Goal: Register for event/course

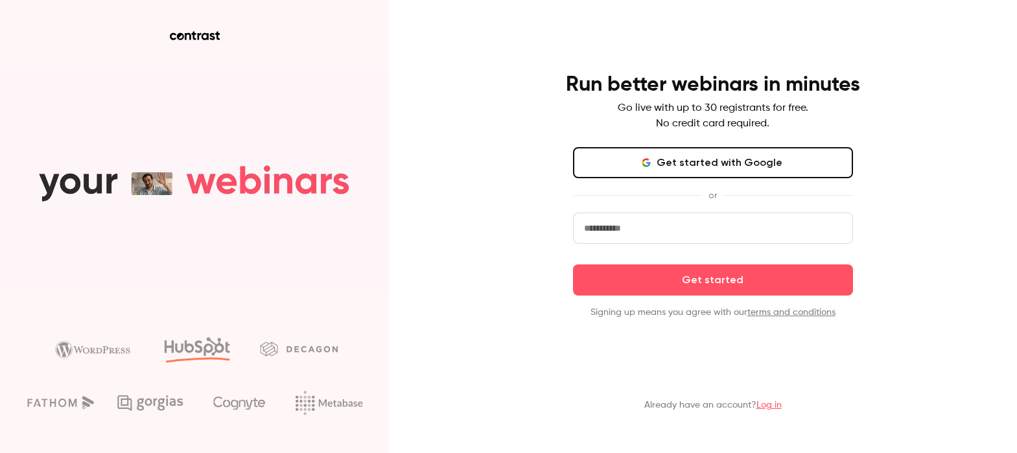
click at [764, 164] on button "Get started with Google" at bounding box center [713, 162] width 280 height 31
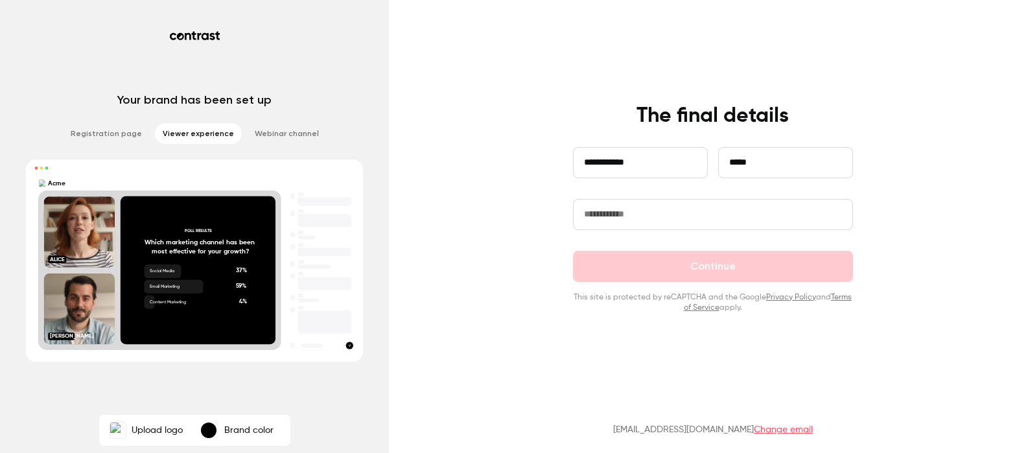
click at [658, 130] on div "**********" at bounding box center [712, 208] width 337 height 210
click at [651, 226] on input "text" at bounding box center [713, 214] width 280 height 31
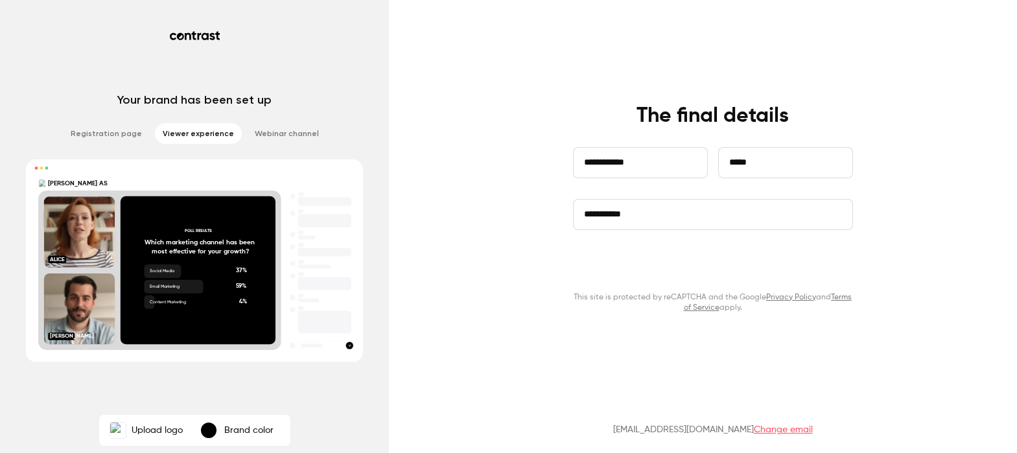
type input "**********"
click at [694, 270] on button "Continue" at bounding box center [713, 266] width 280 height 31
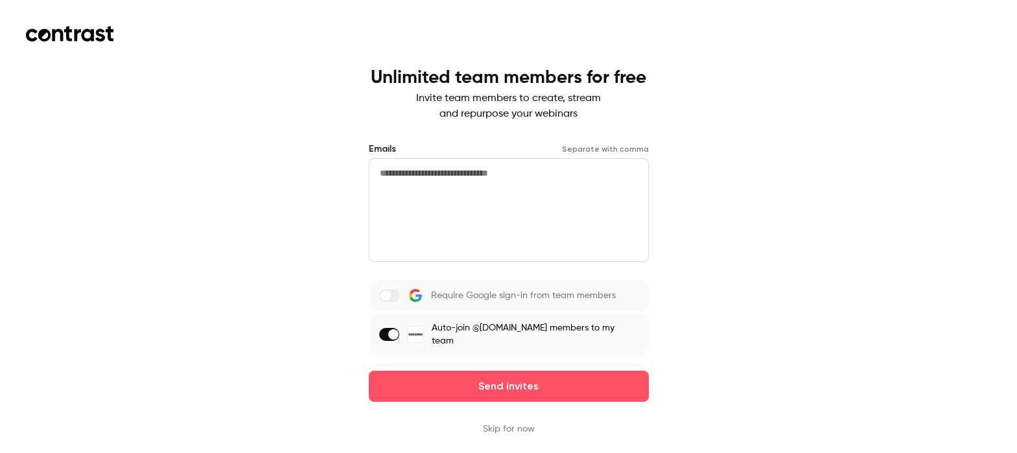
click at [419, 185] on textarea at bounding box center [509, 210] width 280 height 104
type textarea "*"
paste textarea "**********"
type textarea "**********"
click at [399, 329] on span at bounding box center [393, 334] width 10 height 10
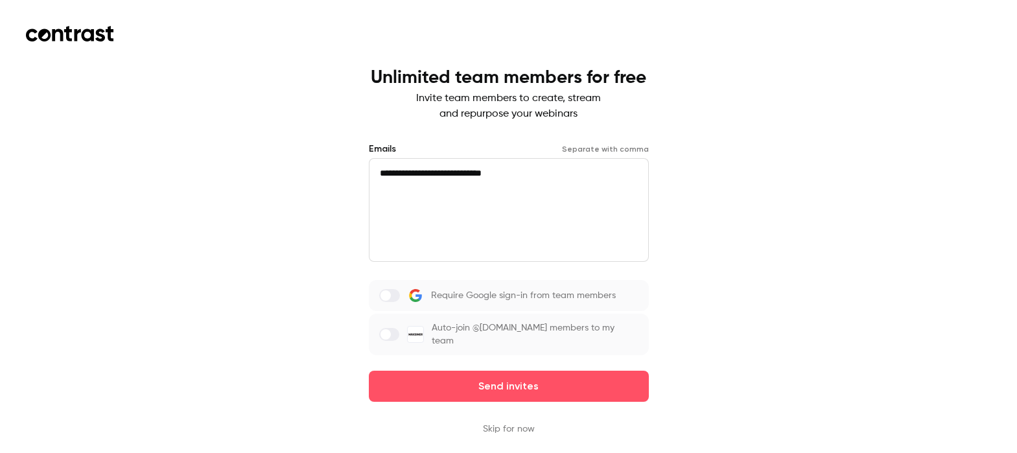
click at [397, 303] on label "Require Google sign-in from team members" at bounding box center [509, 295] width 280 height 31
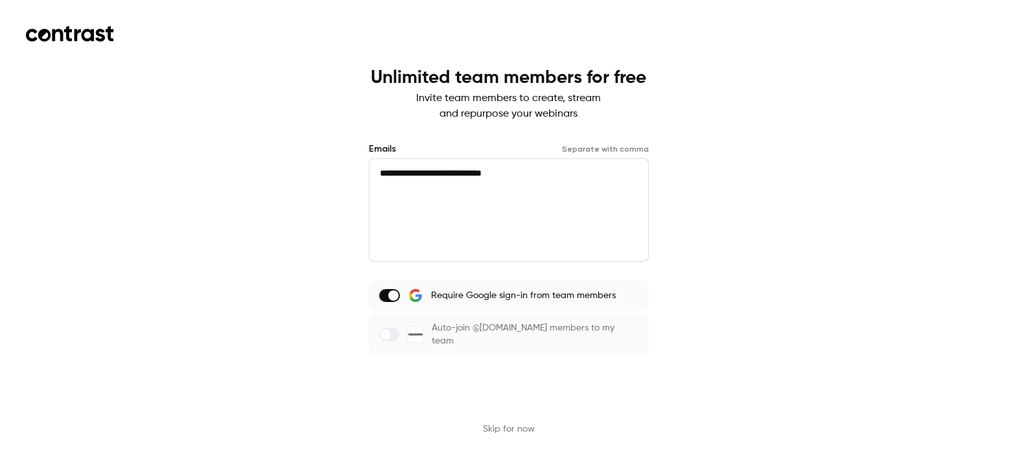
click at [523, 371] on button "Send invites" at bounding box center [509, 386] width 280 height 31
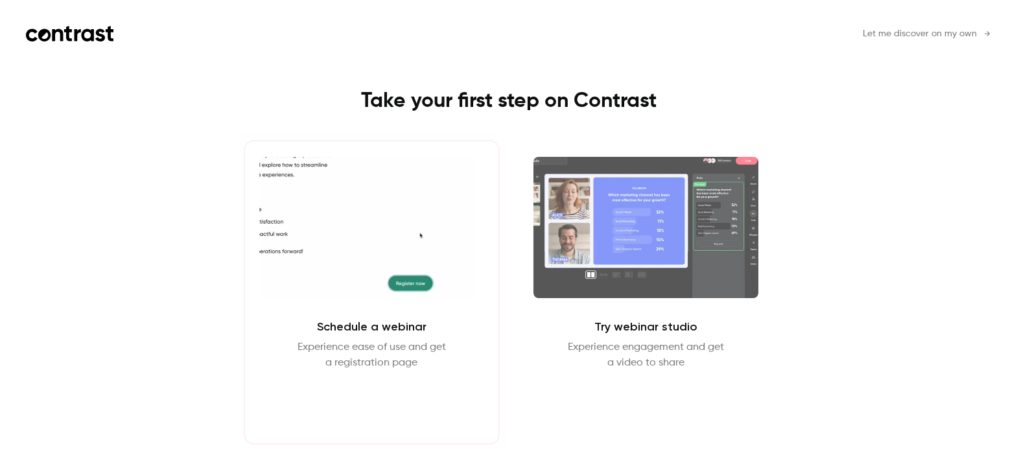
click at [367, 399] on button "Schedule webinar" at bounding box center [371, 401] width 111 height 31
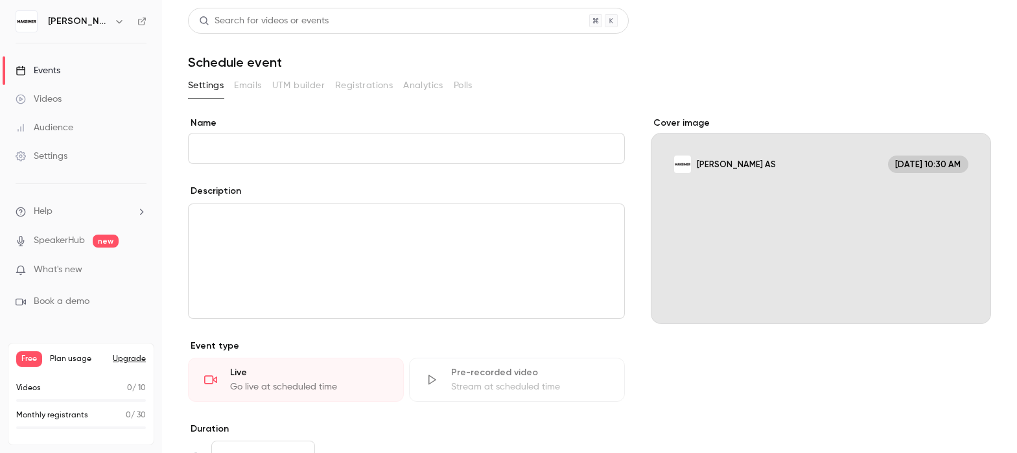
click at [449, 198] on div "Description" at bounding box center [406, 193] width 437 height 16
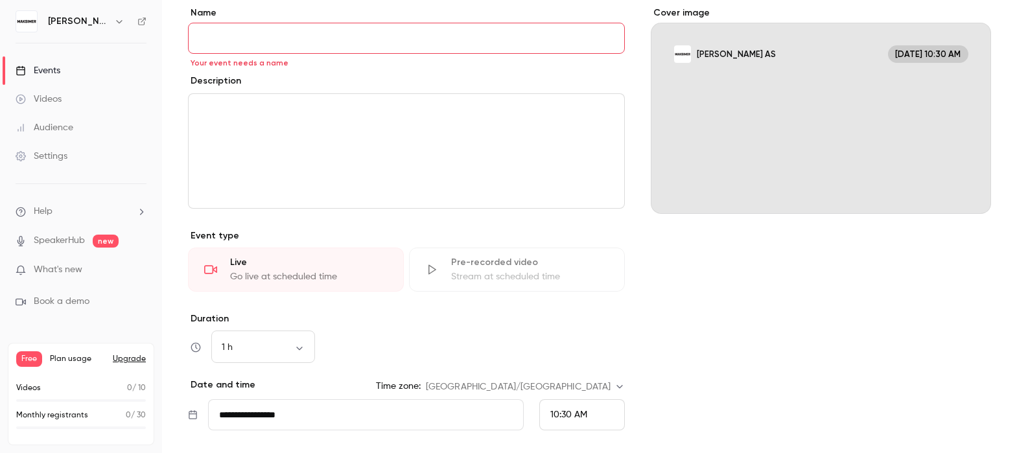
scroll to position [283, 0]
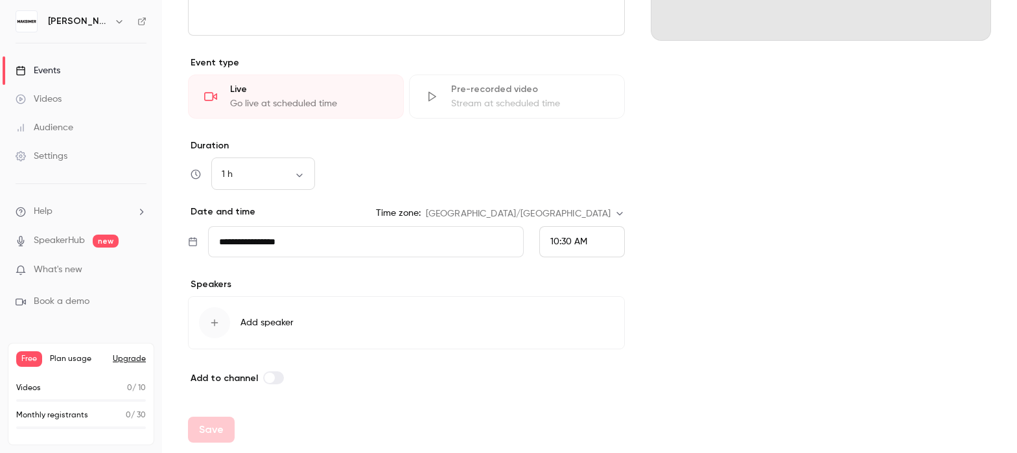
click at [42, 156] on div "Settings" at bounding box center [42, 156] width 52 height 13
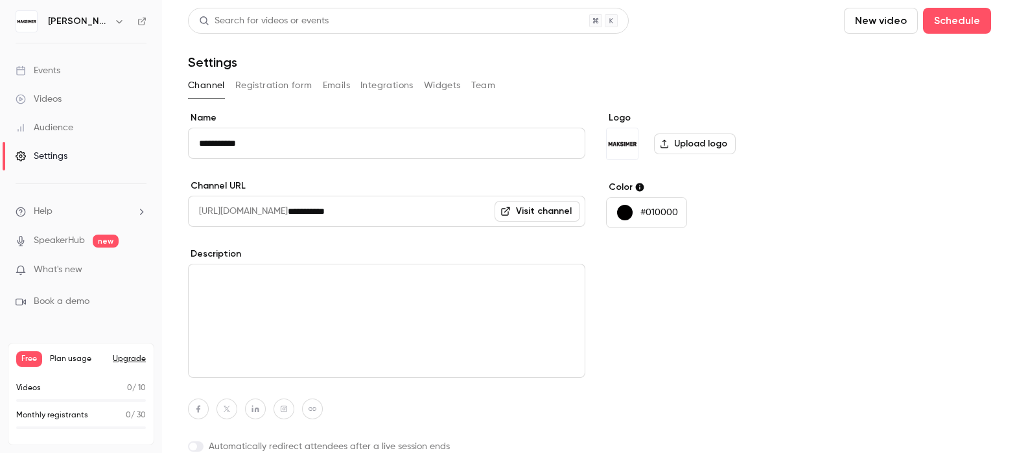
click at [51, 71] on div "Events" at bounding box center [38, 70] width 45 height 13
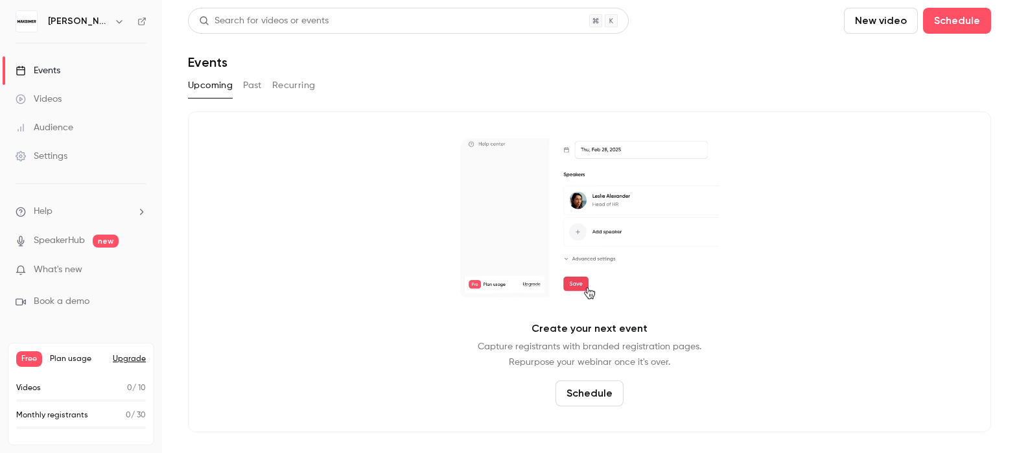
click at [590, 384] on button "Schedule" at bounding box center [589, 393] width 68 height 26
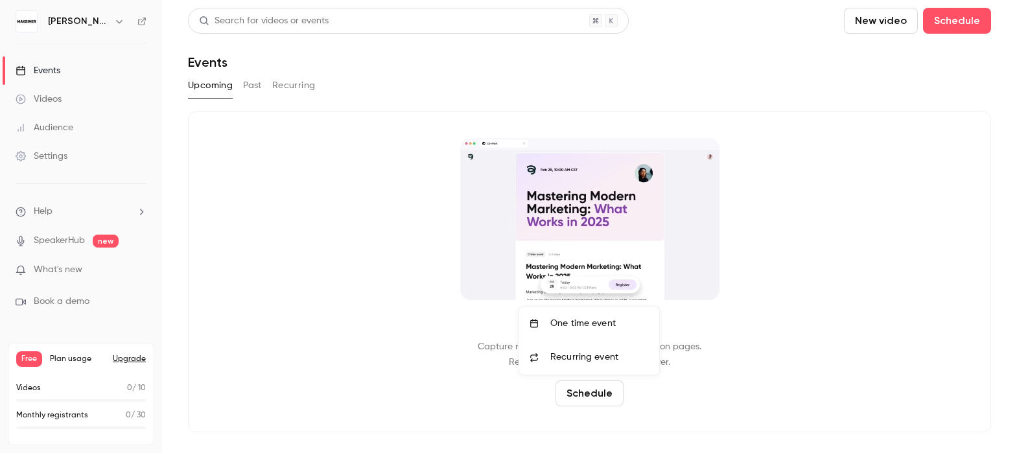
click at [605, 326] on div "One time event" at bounding box center [599, 323] width 99 height 13
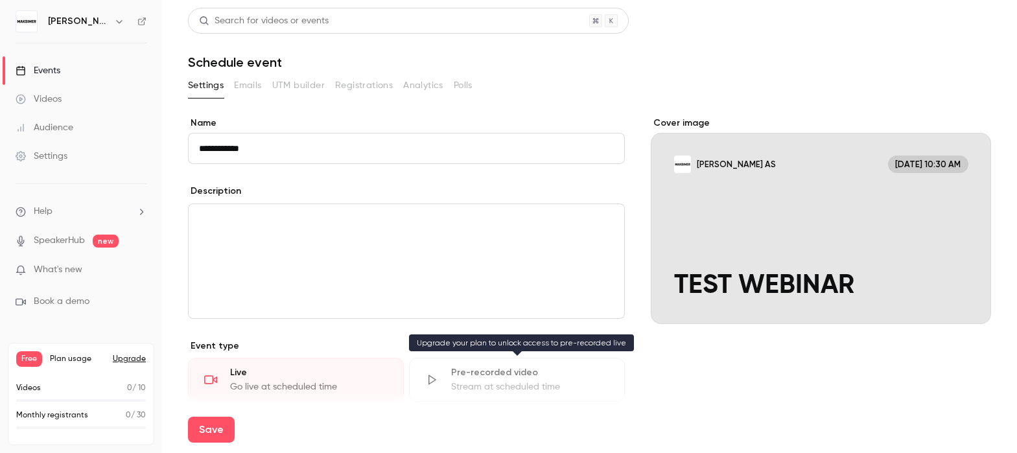
type input "**********"
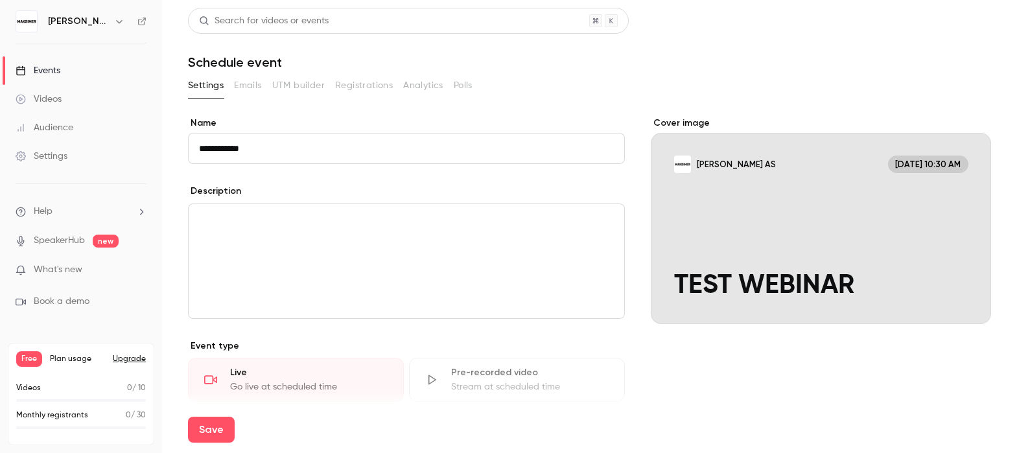
click at [463, 344] on p "Event type" at bounding box center [406, 346] width 437 height 13
click at [405, 245] on div "editor" at bounding box center [407, 261] width 436 height 114
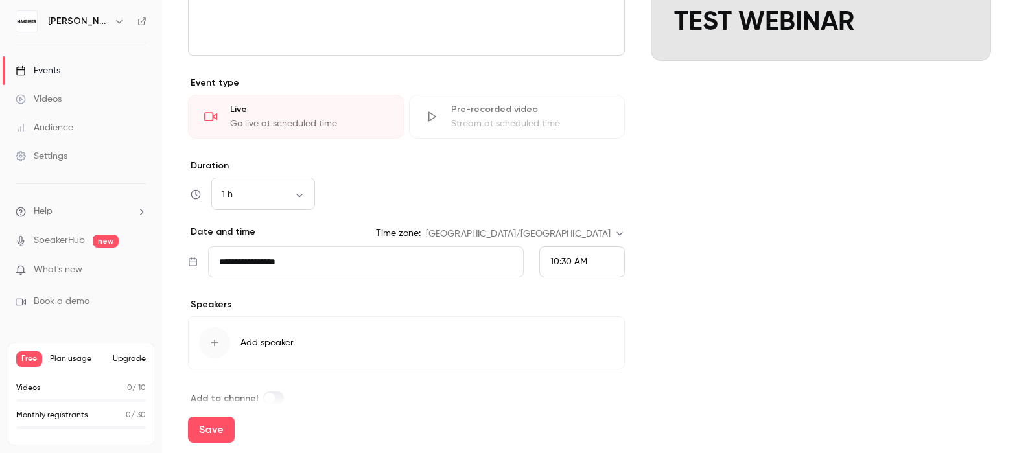
scroll to position [283, 0]
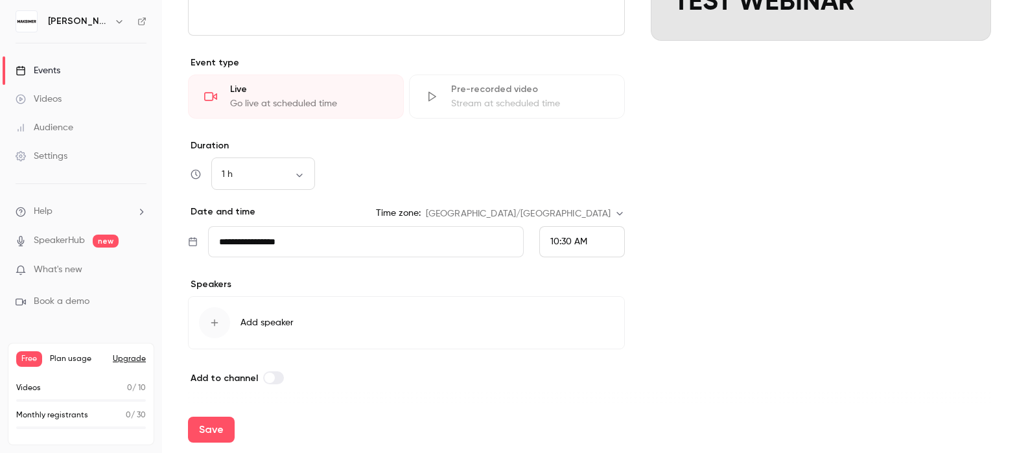
click at [192, 246] on icon at bounding box center [193, 241] width 8 height 9
click at [246, 246] on input "**********" at bounding box center [366, 241] width 316 height 31
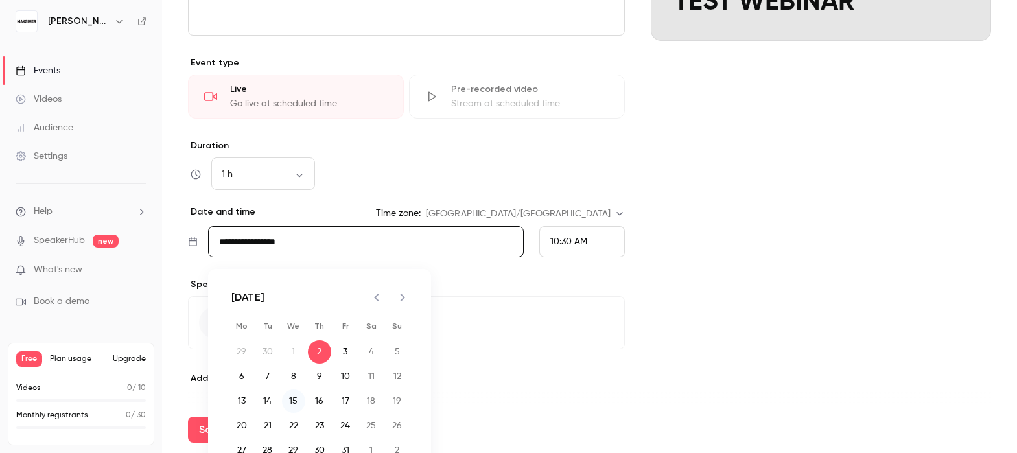
click at [296, 402] on button "15" at bounding box center [293, 400] width 23 height 23
type input "**********"
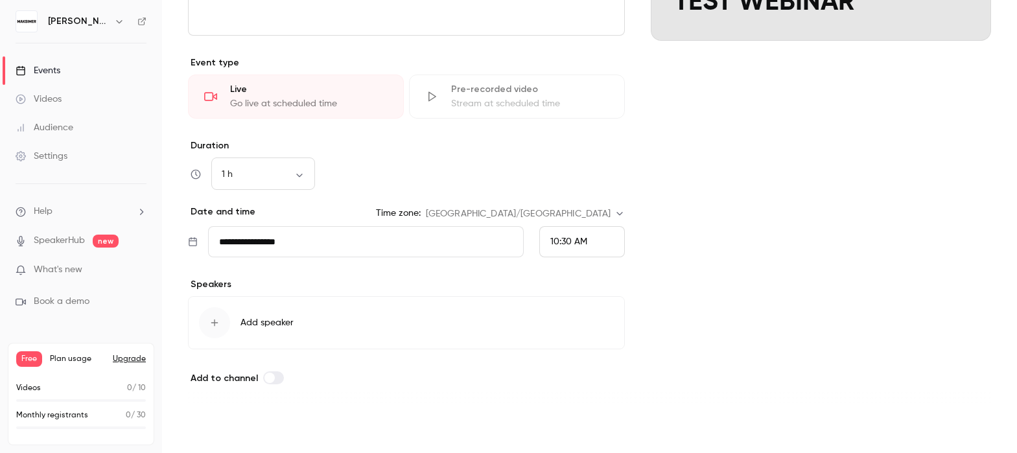
click at [214, 428] on button "Save" at bounding box center [211, 430] width 47 height 26
type input "**********"
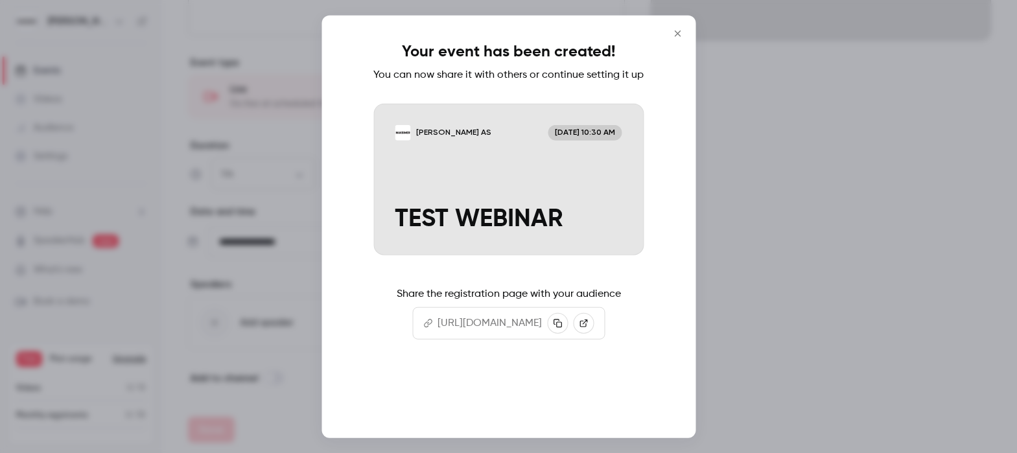
click at [517, 412] on button "Continue" at bounding box center [509, 396] width 130 height 31
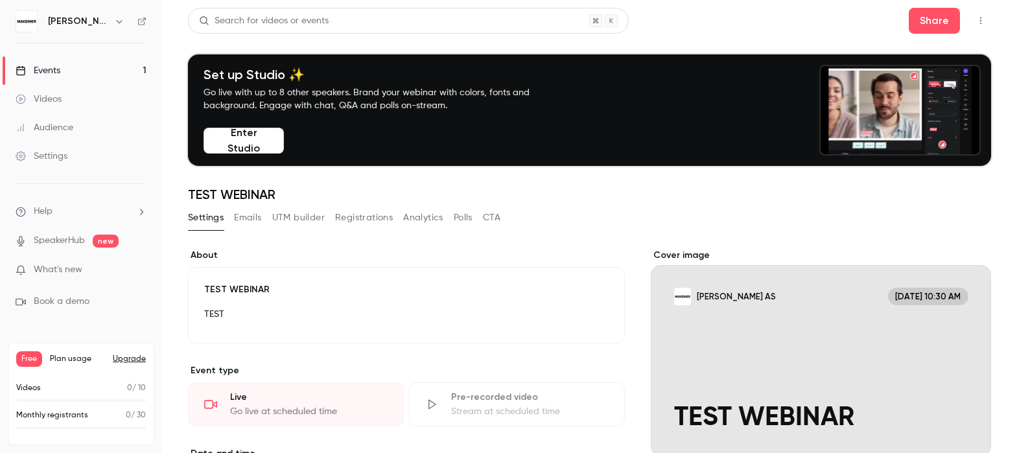
click at [352, 218] on button "Registrations" at bounding box center [364, 217] width 58 height 21
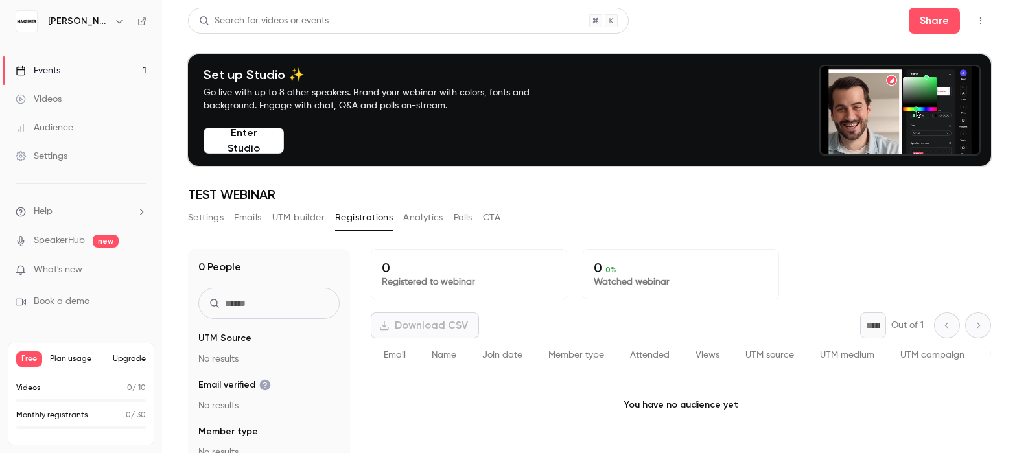
click at [261, 209] on button "Emails" at bounding box center [247, 217] width 27 height 21
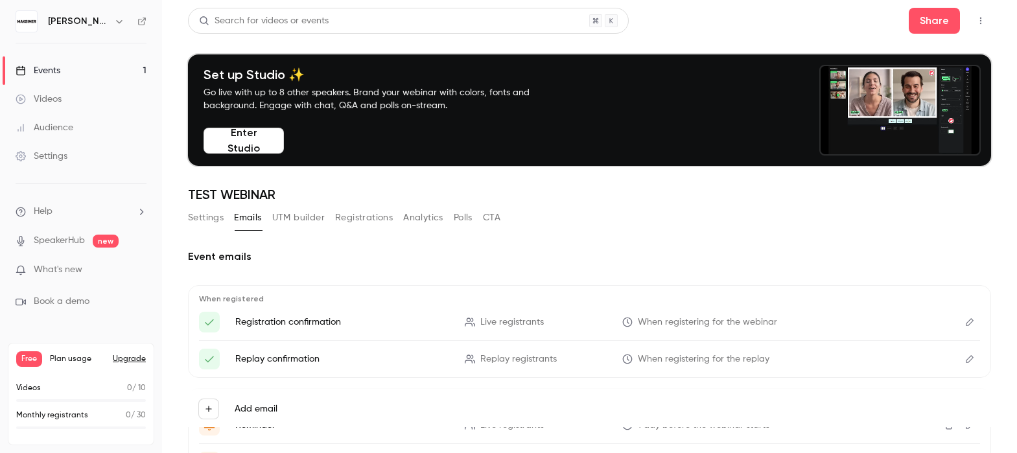
click at [300, 212] on button "UTM builder" at bounding box center [298, 217] width 52 height 21
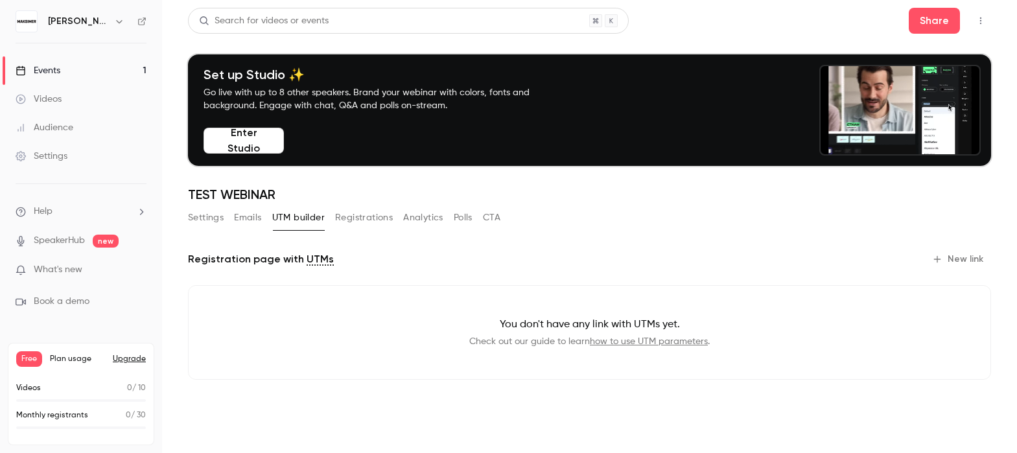
click at [443, 220] on div "Settings Emails UTM builder Registrations Analytics Polls CTA" at bounding box center [344, 217] width 312 height 21
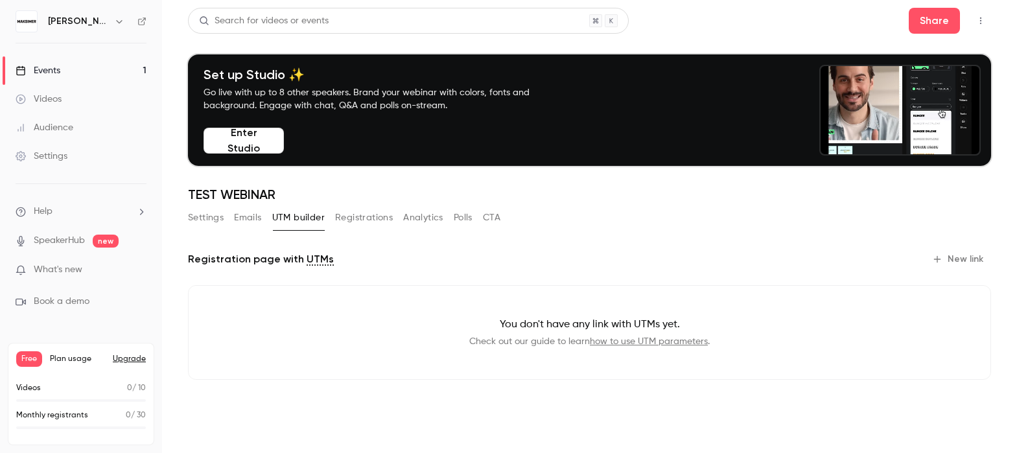
click at [461, 220] on button "Polls" at bounding box center [463, 217] width 19 height 21
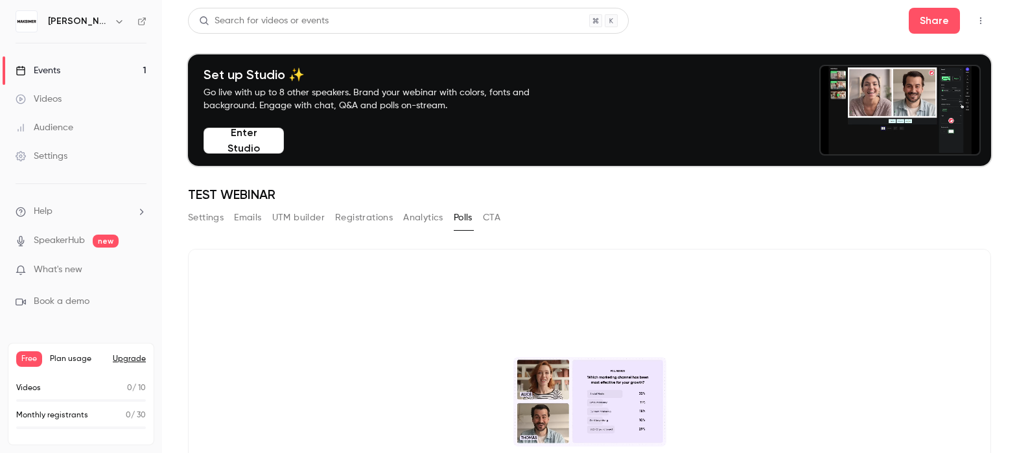
click at [498, 214] on button "CTA" at bounding box center [491, 217] width 17 height 21
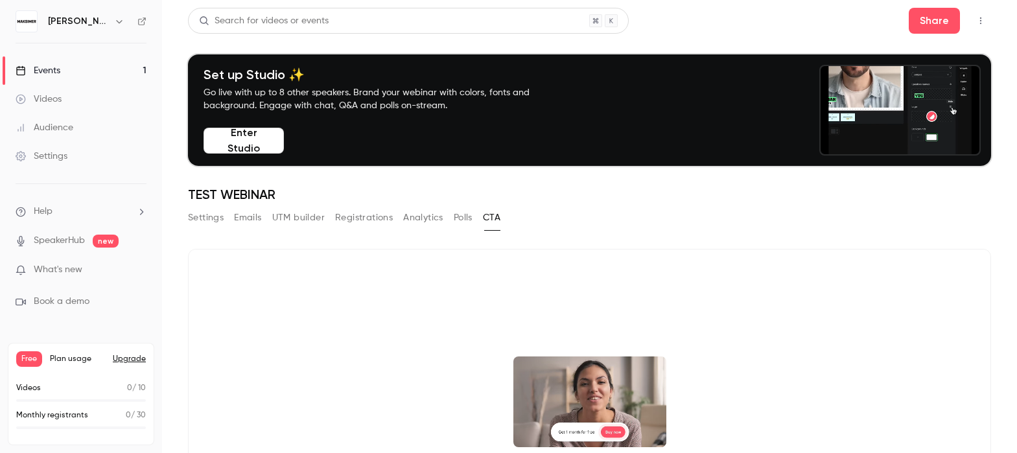
click at [246, 141] on button "Enter Studio" at bounding box center [243, 141] width 80 height 26
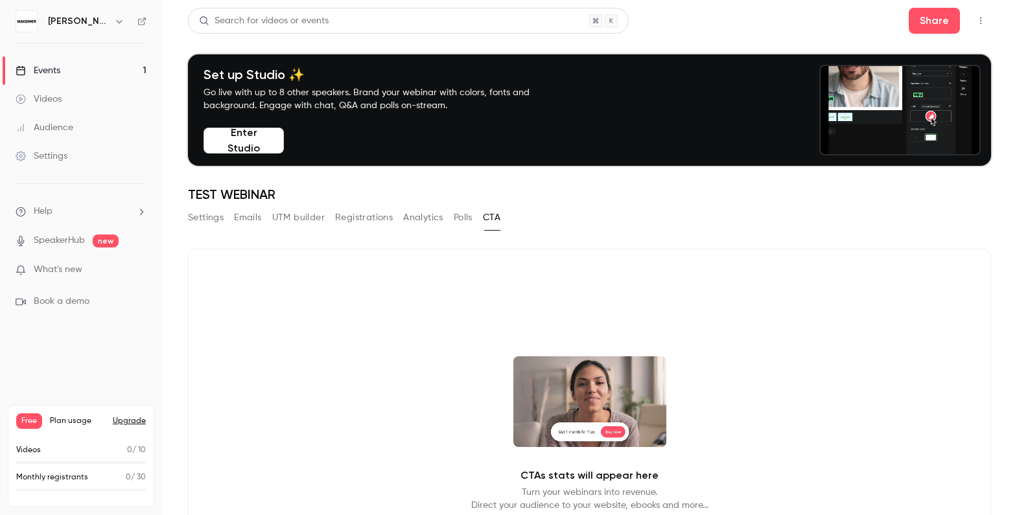
click at [63, 21] on h6 "[PERSON_NAME] AS" at bounding box center [78, 21] width 61 height 13
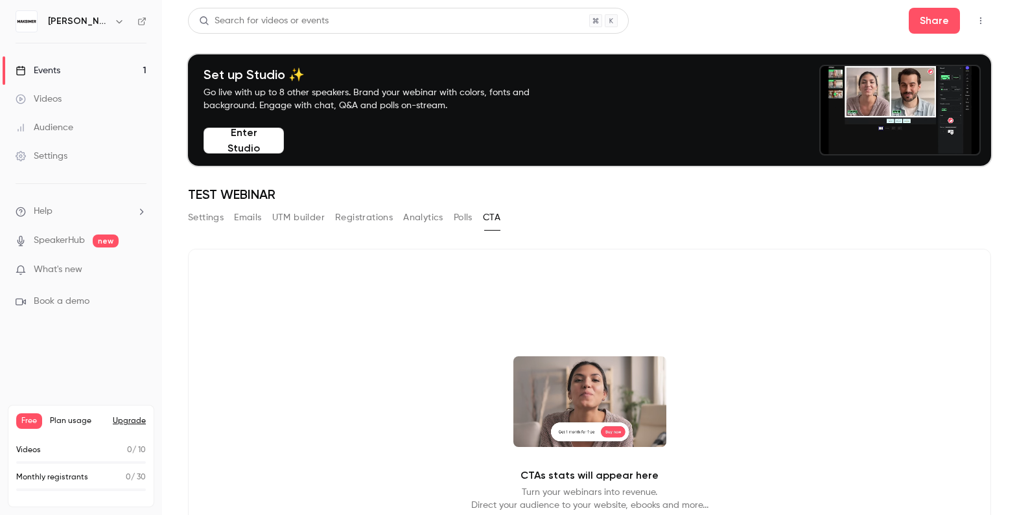
click at [114, 21] on icon "button" at bounding box center [119, 21] width 10 height 10
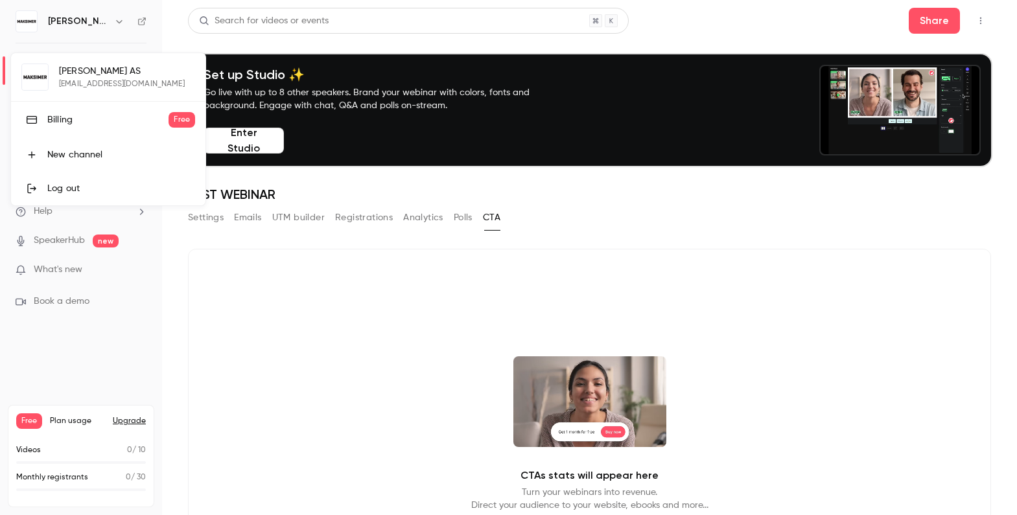
click at [62, 122] on div "Billing" at bounding box center [107, 119] width 121 height 13
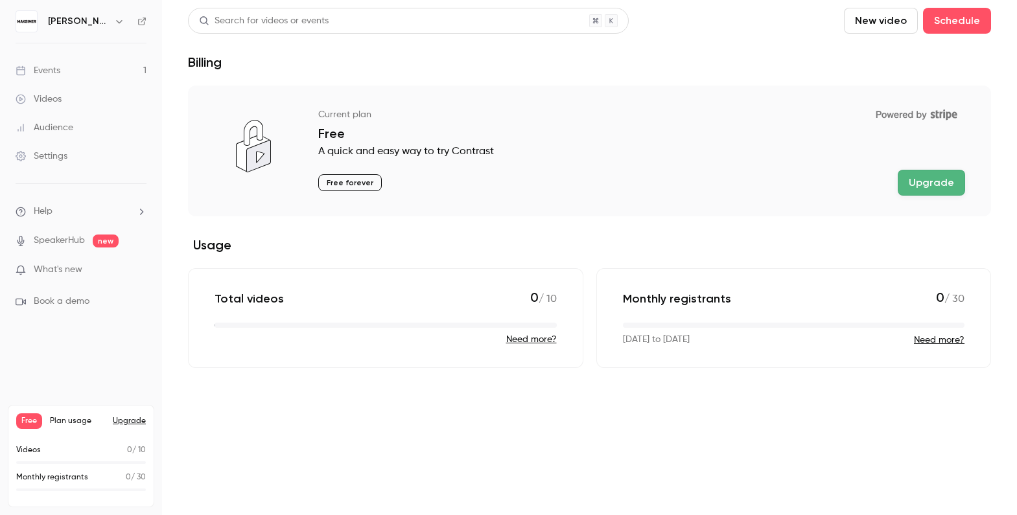
click at [936, 180] on button "Upgrade" at bounding box center [931, 183] width 67 height 26
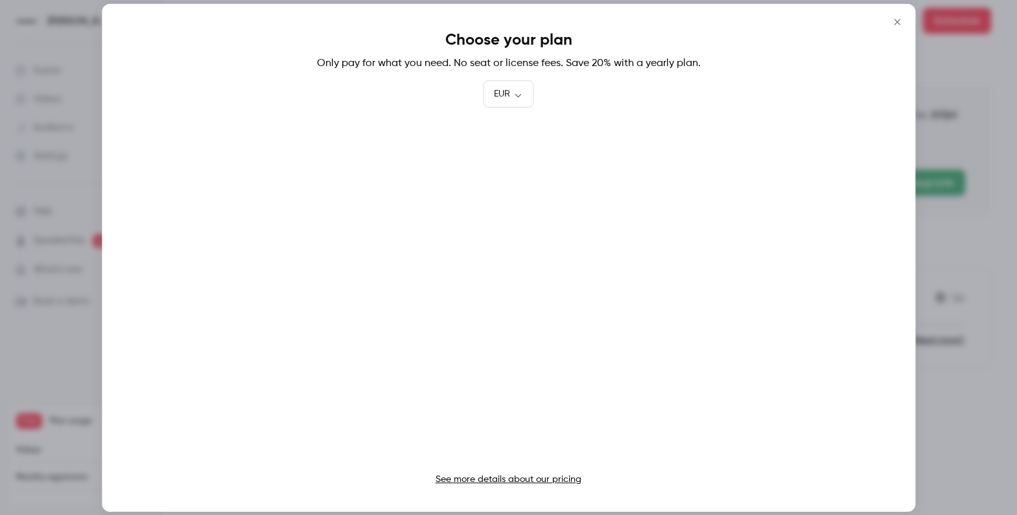
click at [900, 29] on button "Close" at bounding box center [897, 22] width 26 height 26
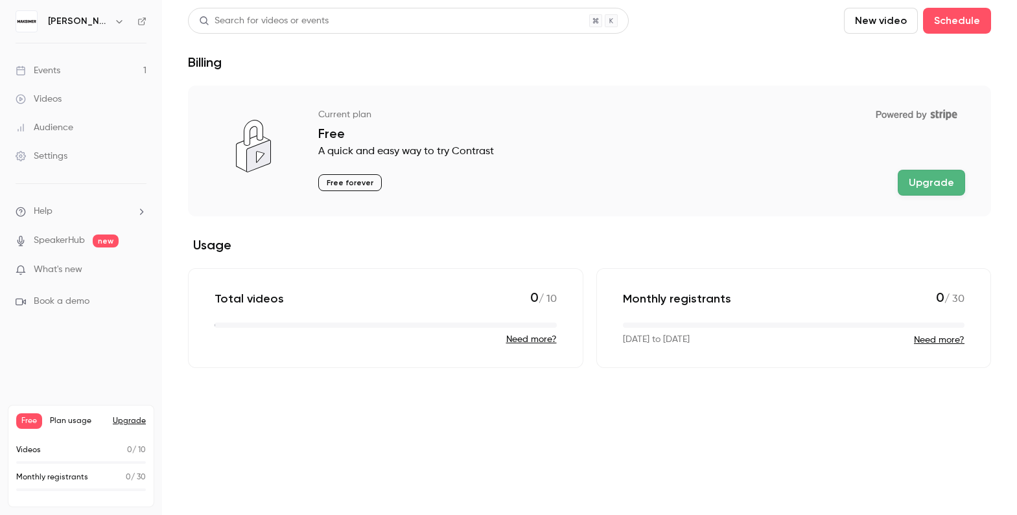
click at [54, 97] on div "Videos" at bounding box center [39, 99] width 46 height 13
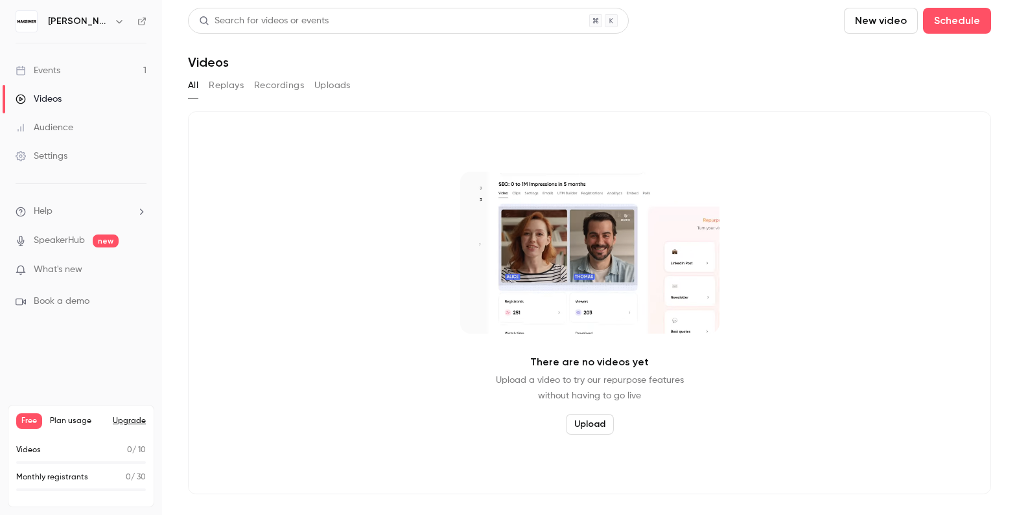
click at [620, 50] on header "Search for videos or events New video Schedule Videos" at bounding box center [589, 39] width 803 height 62
